Goal: Find specific page/section: Find specific page/section

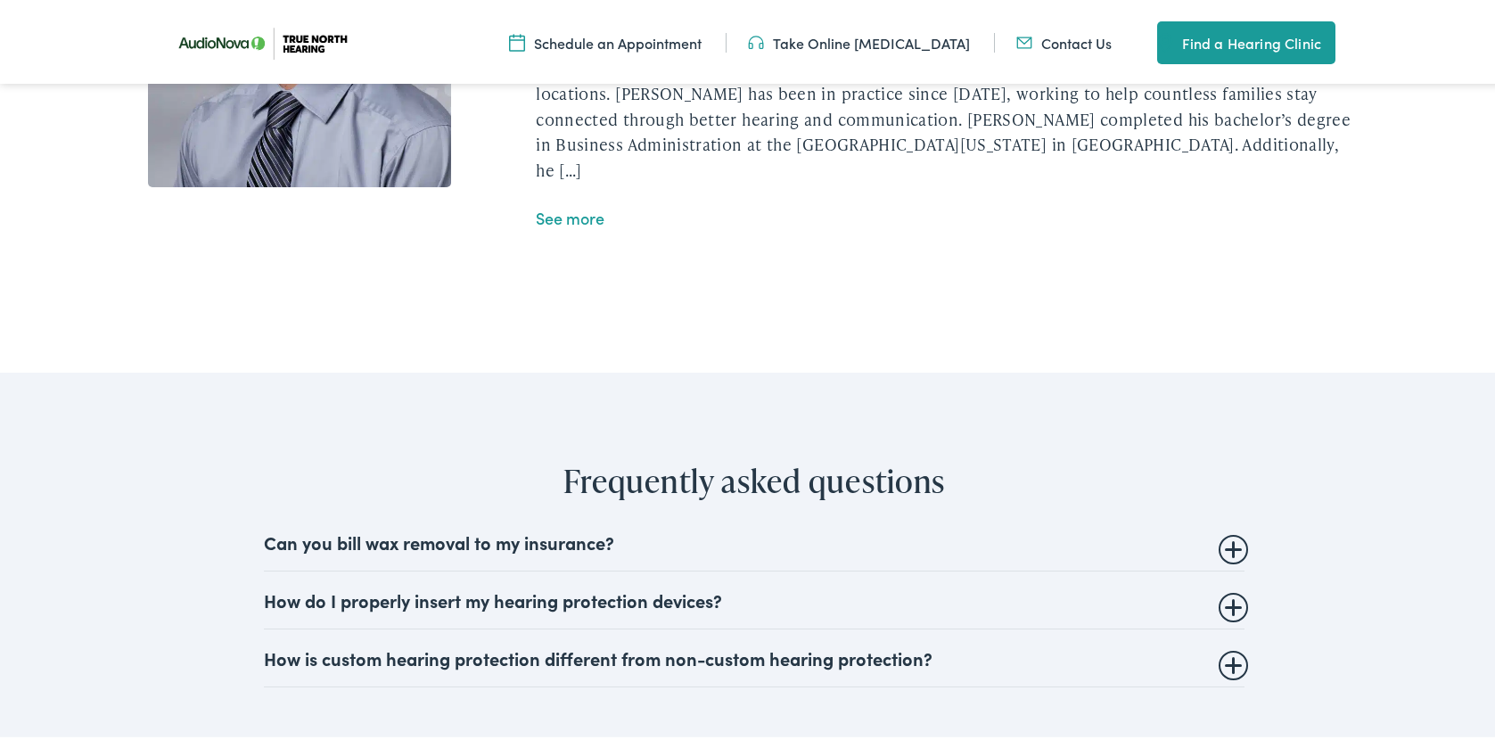
scroll to position [3745, 0]
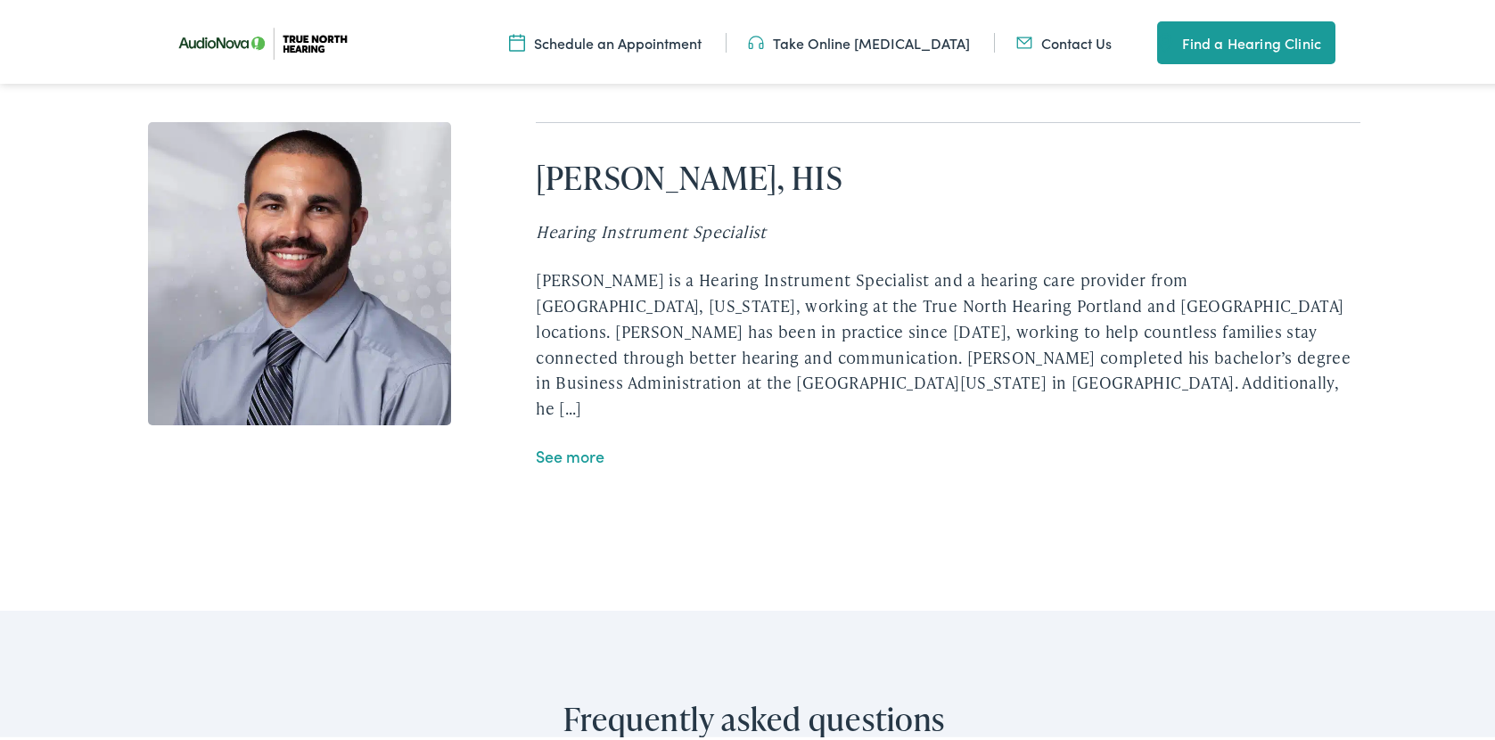
click at [547, 464] on link "See more" at bounding box center [570, 452] width 69 height 22
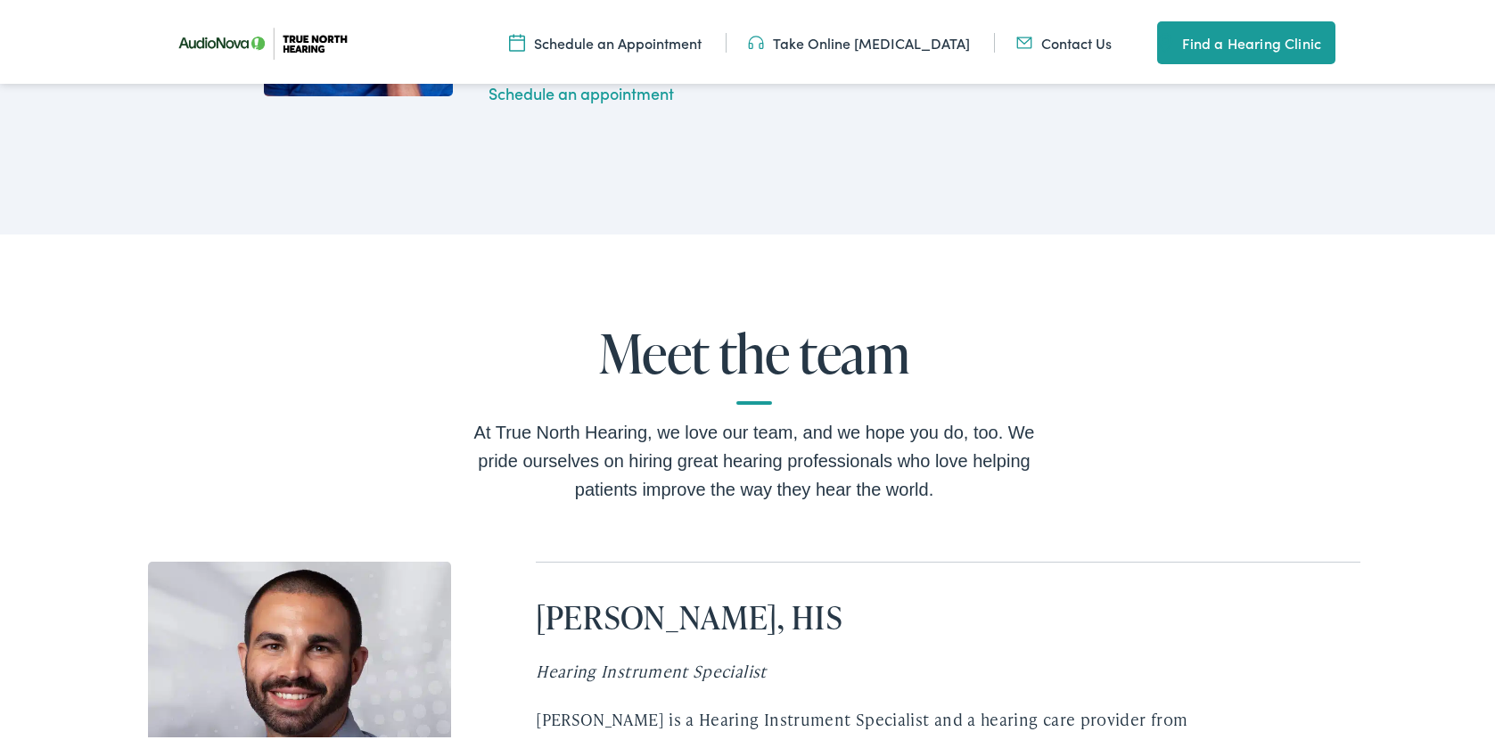
scroll to position [3299, 0]
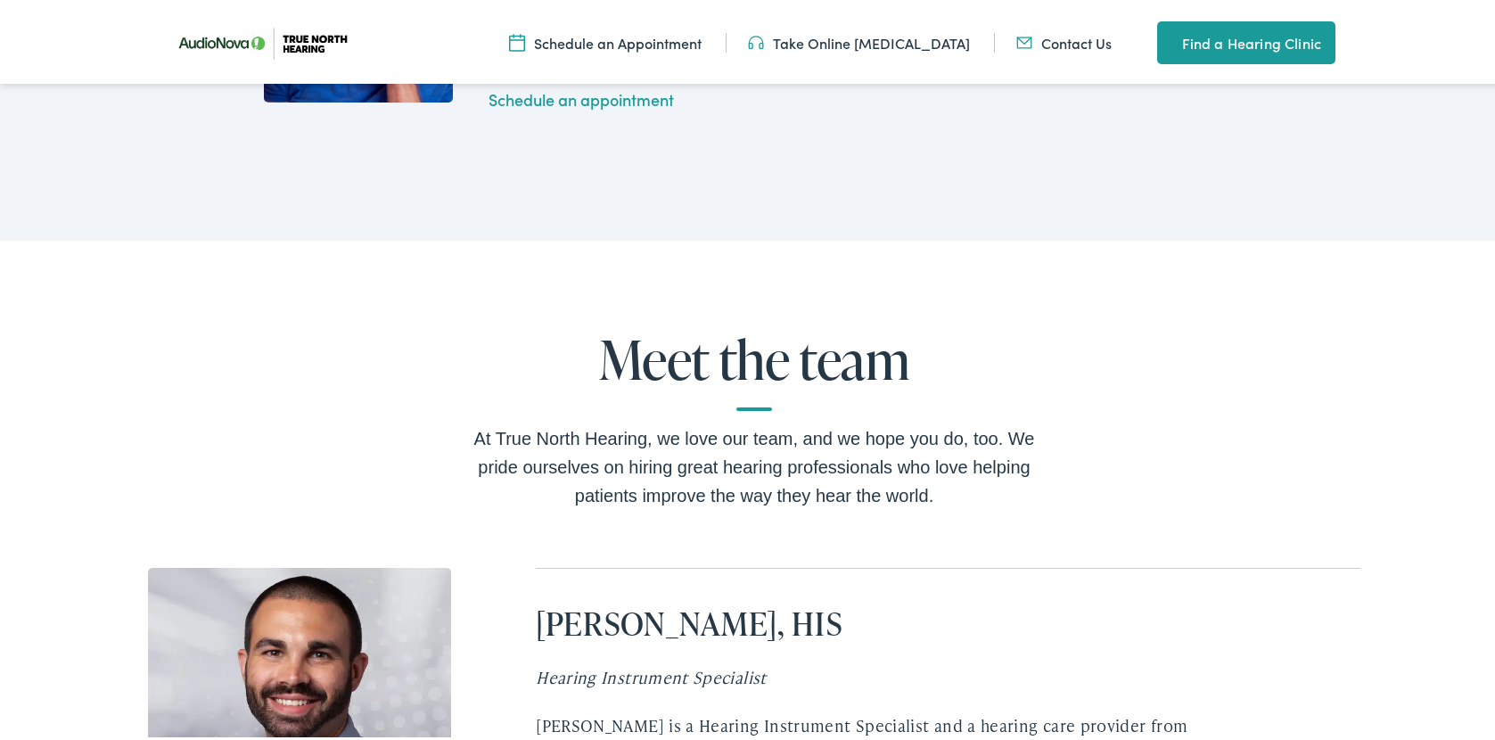
click at [745, 506] on div "At True North Hearing, we love our team, and we hope you do, too. We pride ours…" at bounding box center [754, 464] width 571 height 86
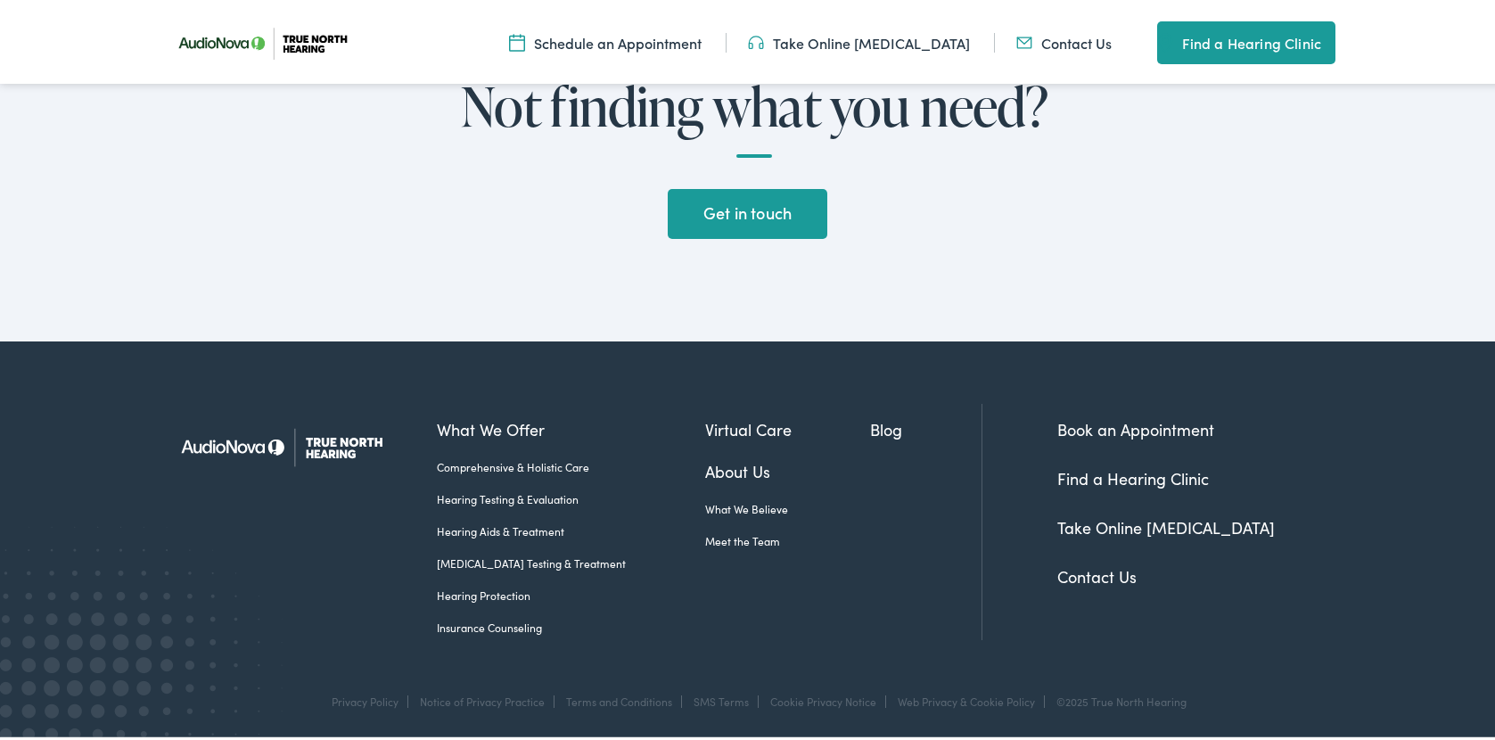
scroll to position [4798, 0]
click at [712, 539] on link "Meet the Team" at bounding box center [788, 538] width 166 height 16
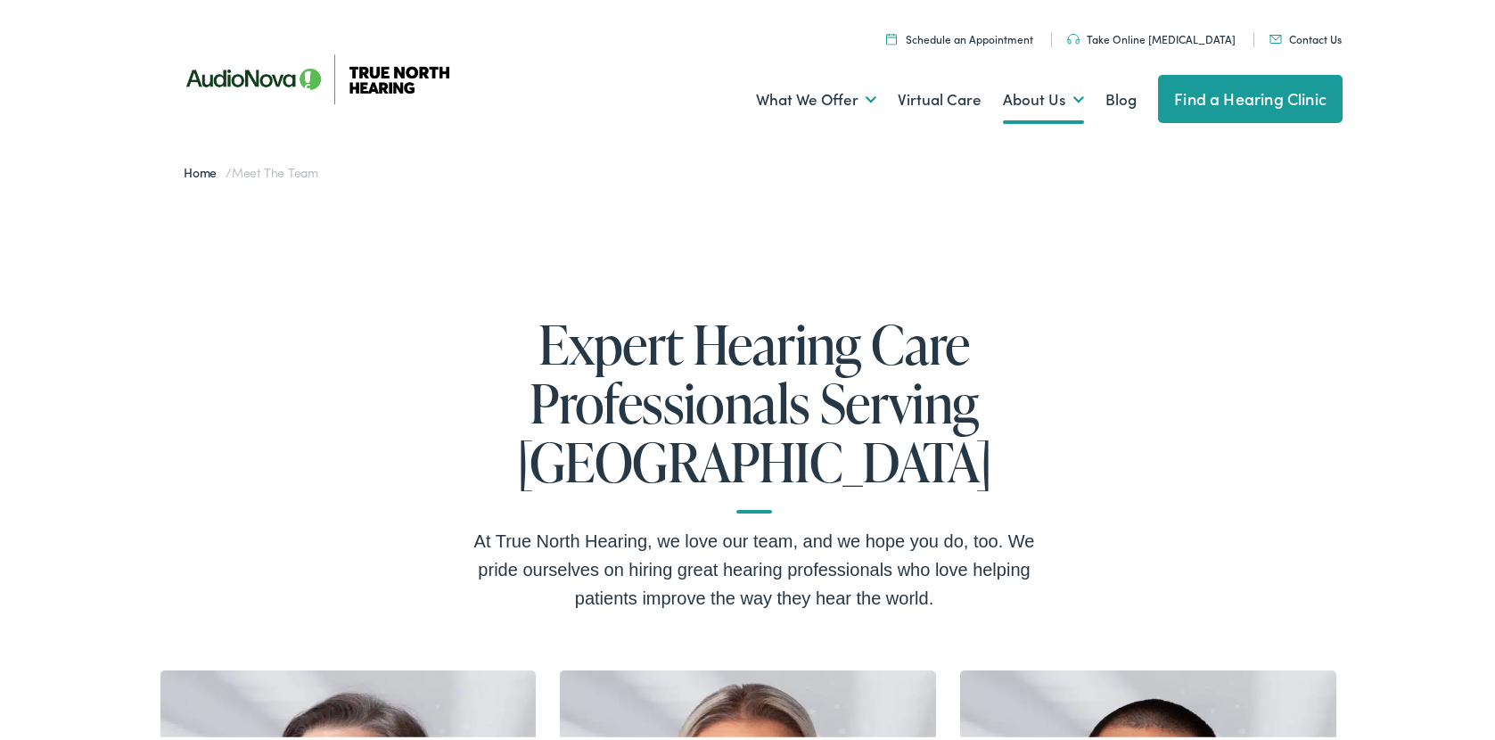
click at [242, 76] on img at bounding box center [326, 75] width 321 height 113
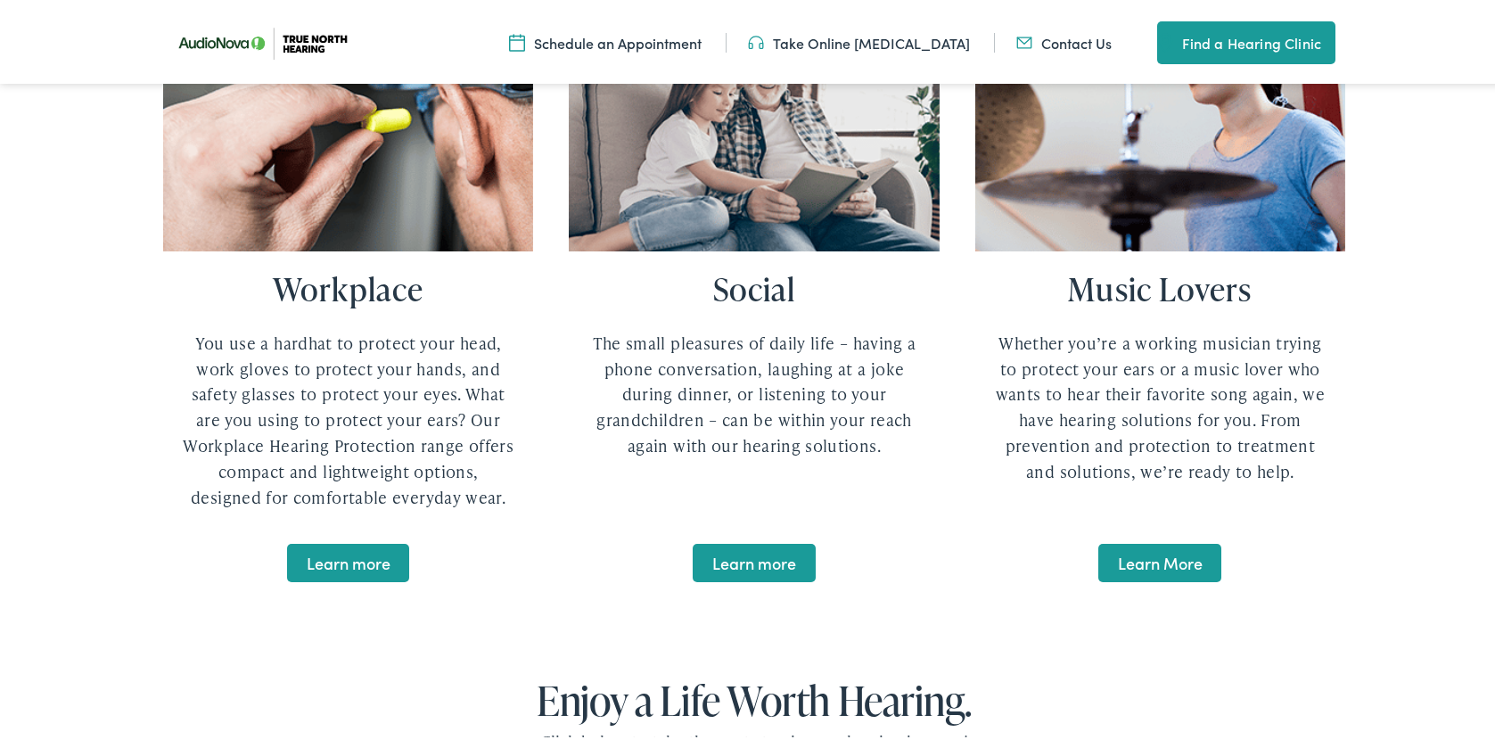
scroll to position [3274, 0]
